Goal: Task Accomplishment & Management: Complete application form

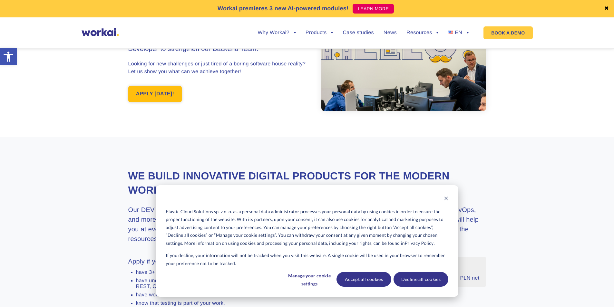
click at [151, 95] on link "APPLY [DATE]!" at bounding box center [155, 94] width 54 height 16
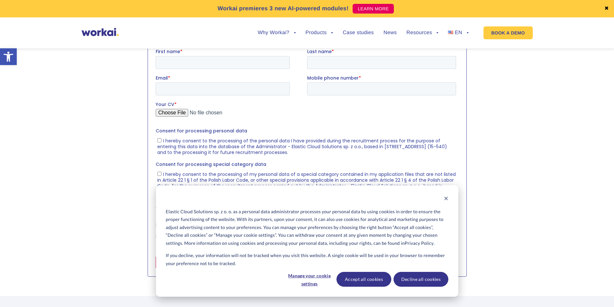
scroll to position [662, 0]
click at [233, 56] on input "First name *" at bounding box center [222, 61] width 134 height 13
type input "Artyom"
type input "Yankin"
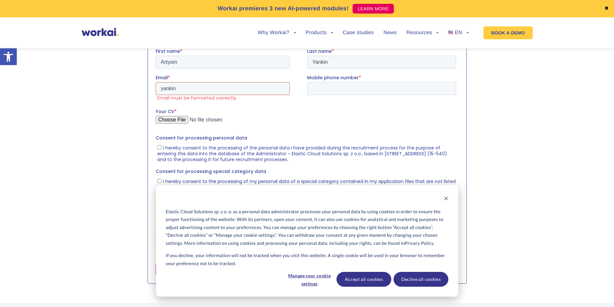
type input "[EMAIL_ADDRESS][DOMAIN_NAME]"
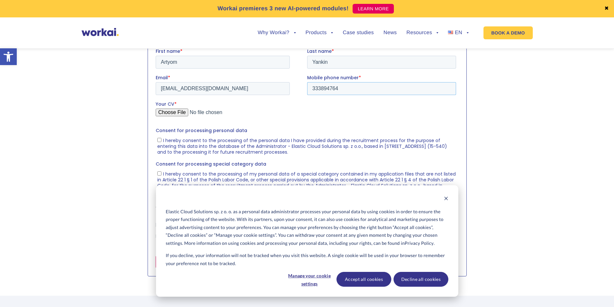
type input "333894764"
click at [176, 111] on input "Your CV *" at bounding box center [305, 114] width 300 height 13
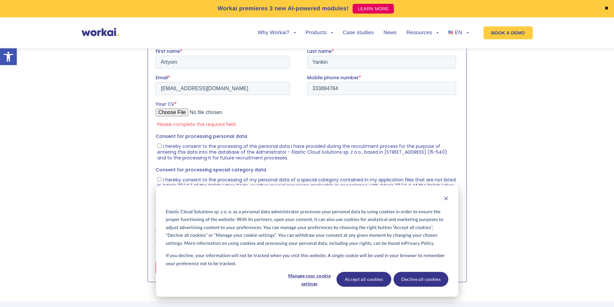
type input "C:\fakepath\CV_Artyom_Yankin..pdf"
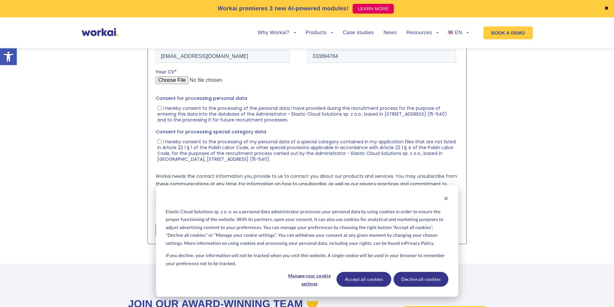
scroll to position [726, 0]
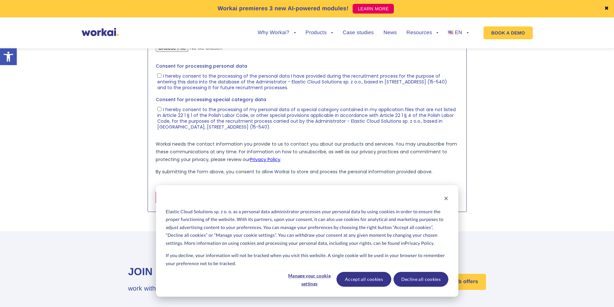
click at [158, 76] on input "I hereby consent to the processing of the personal data I have provided during …" at bounding box center [159, 76] width 4 height 4
checkbox input "true"
click at [157, 107] on input "I hereby consent to the processing of my personal data of a special category co…" at bounding box center [159, 109] width 4 height 4
checkbox input "true"
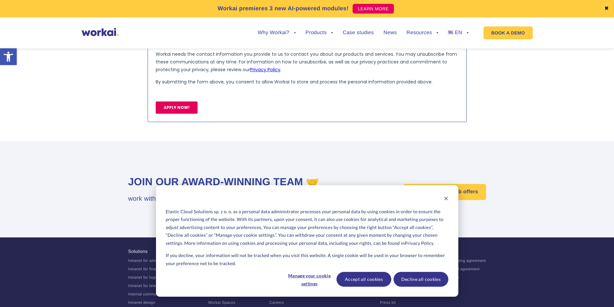
scroll to position [823, 0]
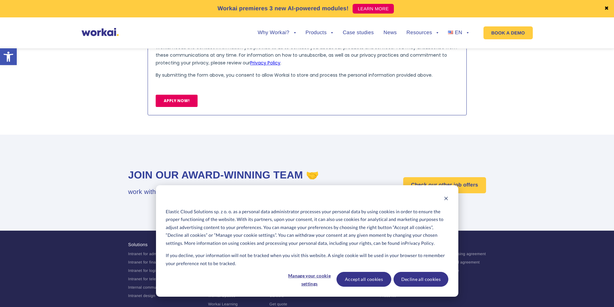
click at [186, 103] on input "APPLY NOW!" at bounding box center [176, 101] width 42 height 12
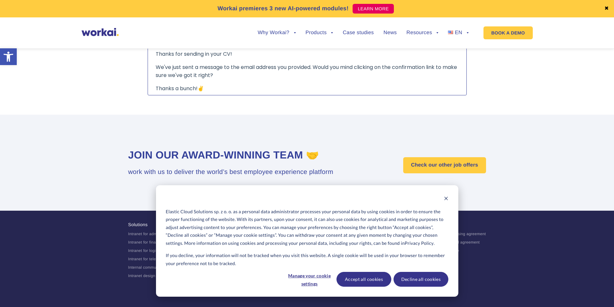
scroll to position [628, 0]
